Goal: Task Accomplishment & Management: Use online tool/utility

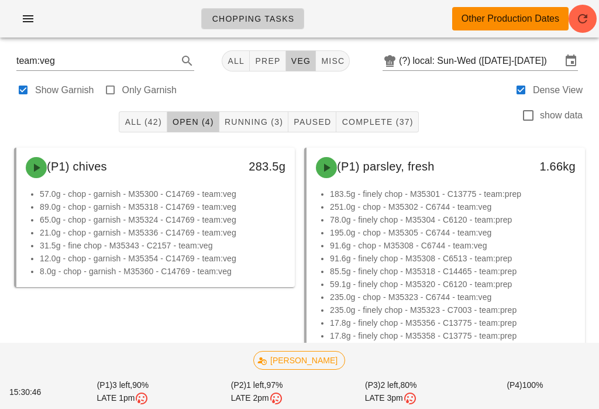
scroll to position [186, 0]
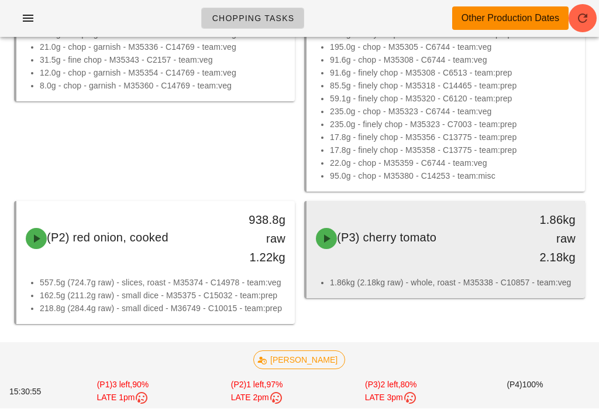
click at [504, 249] on div "(P3) cherry tomato" at bounding box center [411, 238] width 205 height 35
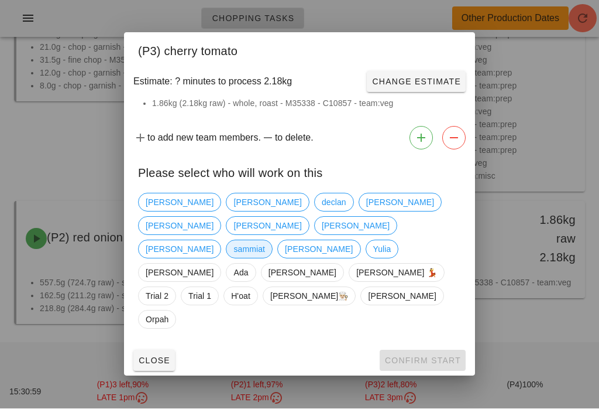
click at [234, 258] on span "sammiat" at bounding box center [250, 250] width 32 height 18
click at [418, 356] on span "Confirm Start" at bounding box center [423, 360] width 77 height 9
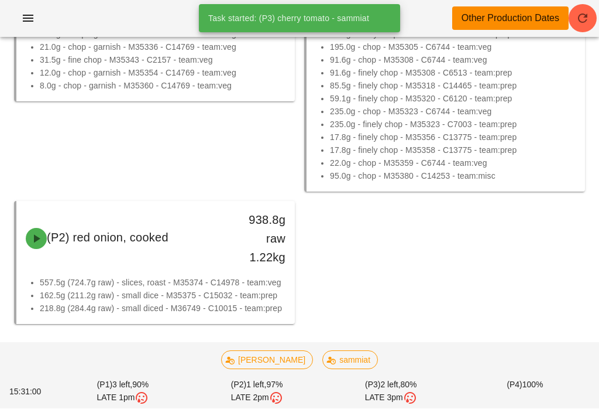
click at [359, 289] on div "(P1) chives 283.5g 57.0g - chop - garnish - M35300 - C14769 - team:veg 89.0g - …" at bounding box center [299, 143] width 581 height 371
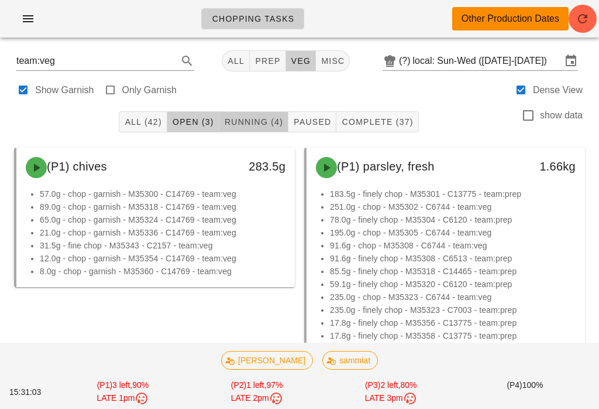
click at [259, 112] on button "Running (4)" at bounding box center [253, 121] width 69 height 21
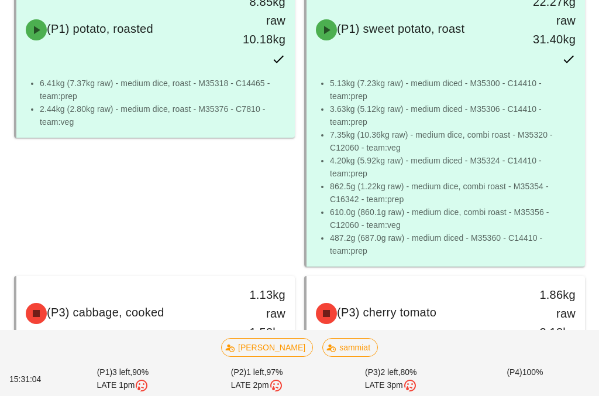
scroll to position [208, 0]
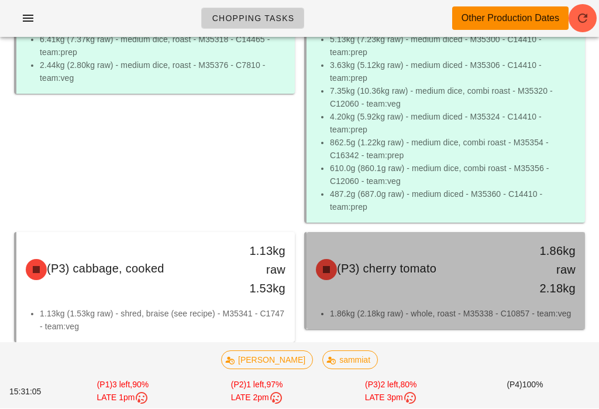
click at [407, 281] on div "(P3) cherry tomato" at bounding box center [411, 269] width 205 height 35
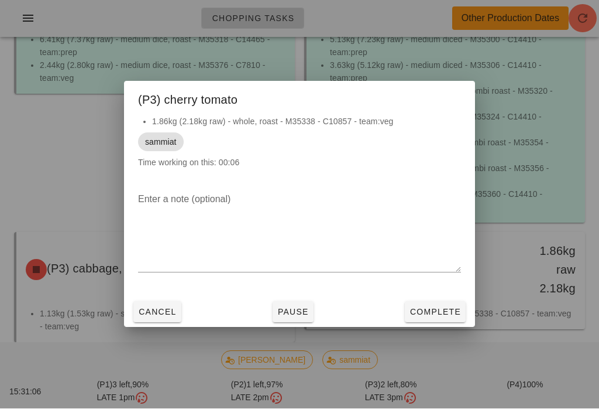
click at [440, 315] on span "Complete" at bounding box center [436, 311] width 52 height 9
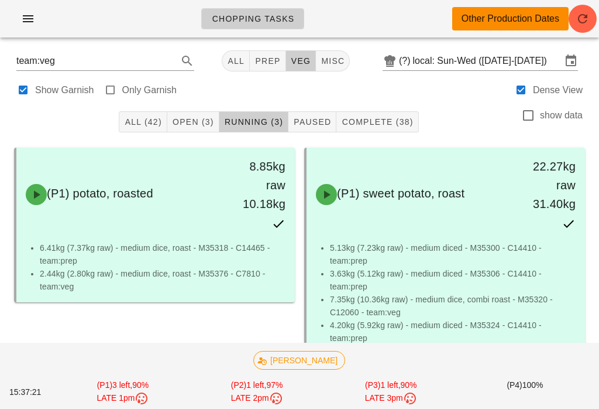
click at [377, 117] on span "Complete (38)" at bounding box center [377, 121] width 72 height 9
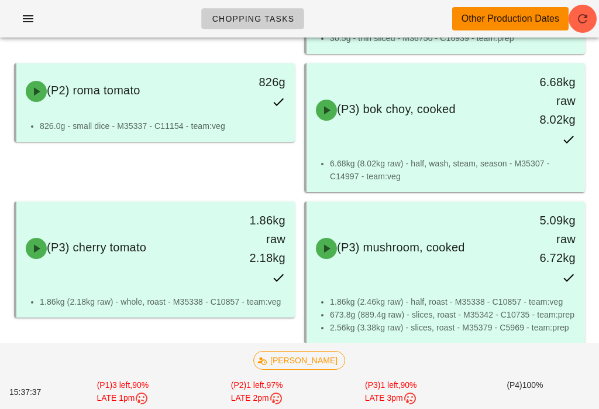
scroll to position [3932, 0]
